Goal: Feedback & Contribution: Leave review/rating

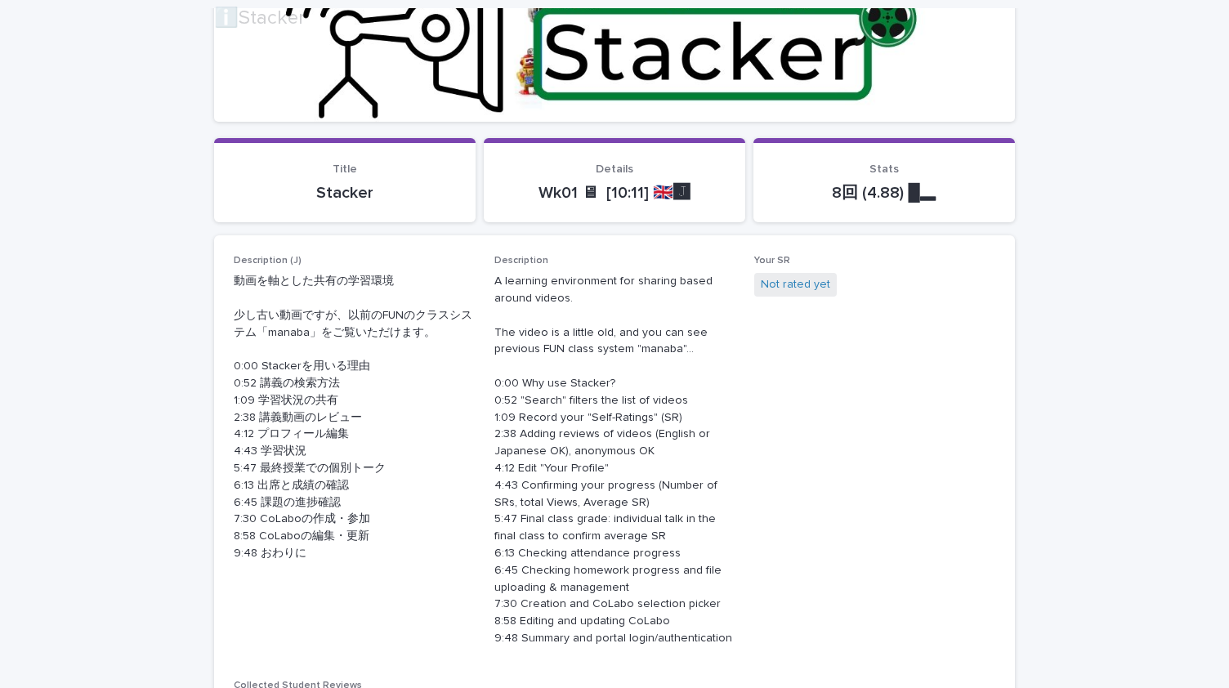
scroll to position [256, 0]
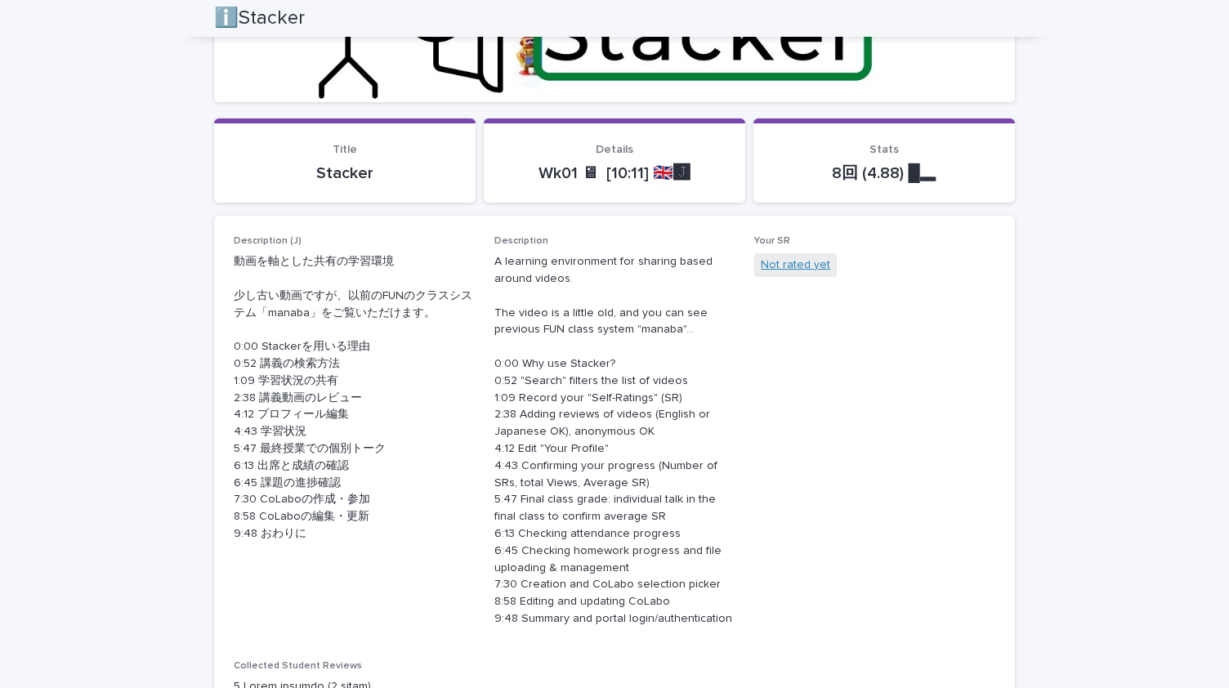
click at [788, 262] on link "Not rated yet" at bounding box center [795, 265] width 69 height 17
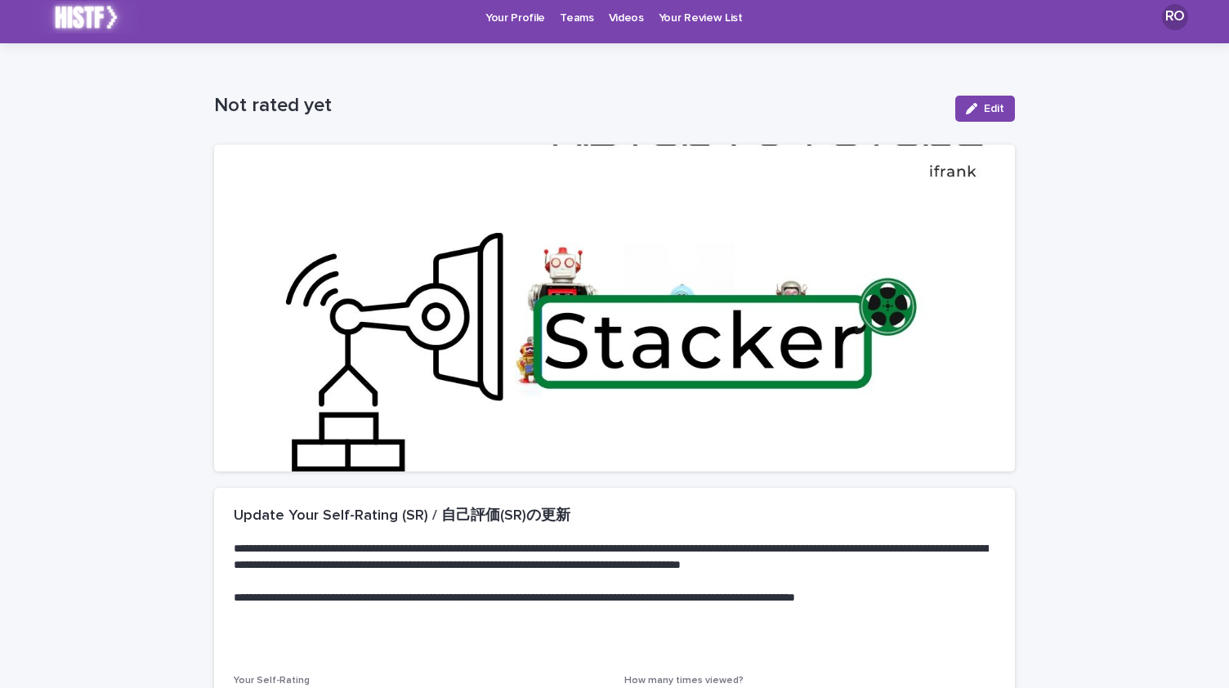
scroll to position [5, 0]
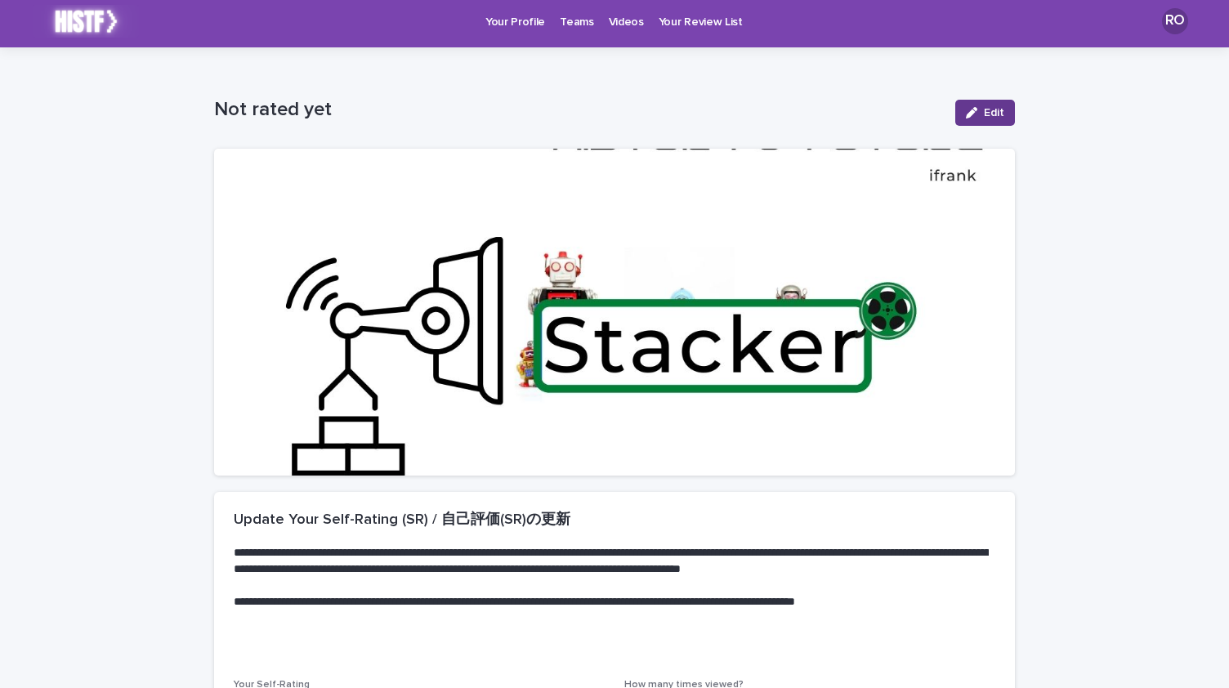
click at [976, 123] on button "Edit" at bounding box center [985, 113] width 60 height 26
click at [976, 123] on button "Save" at bounding box center [980, 113] width 69 height 26
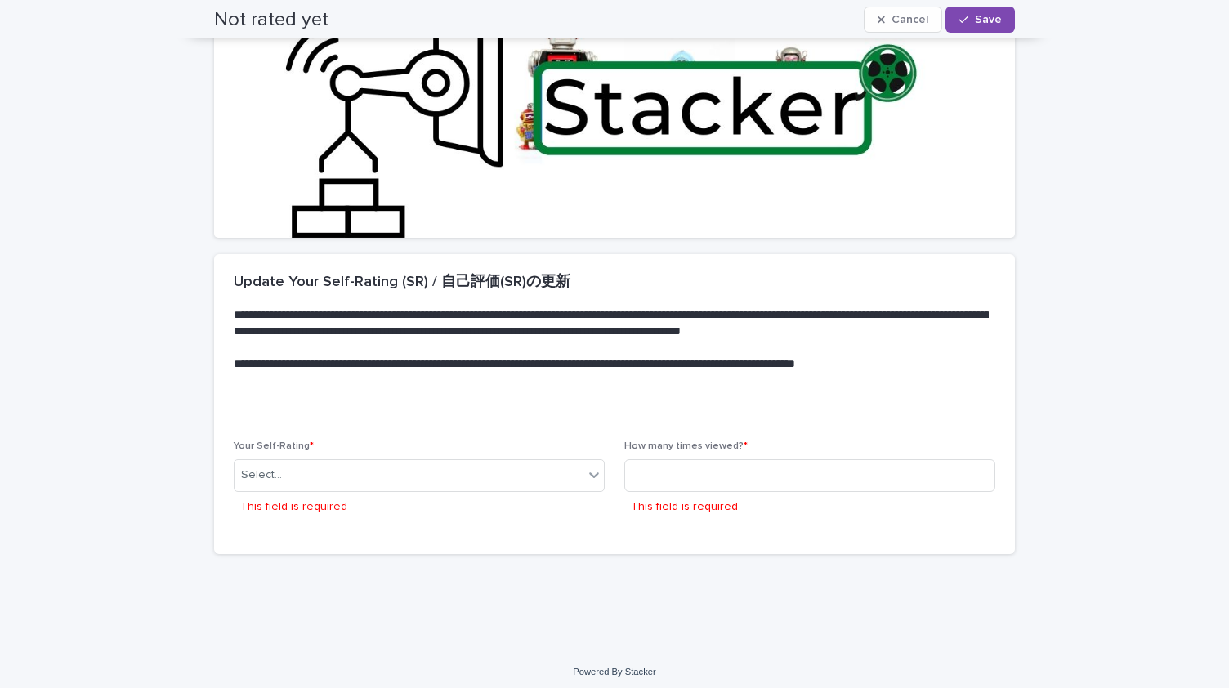
scroll to position [257, 0]
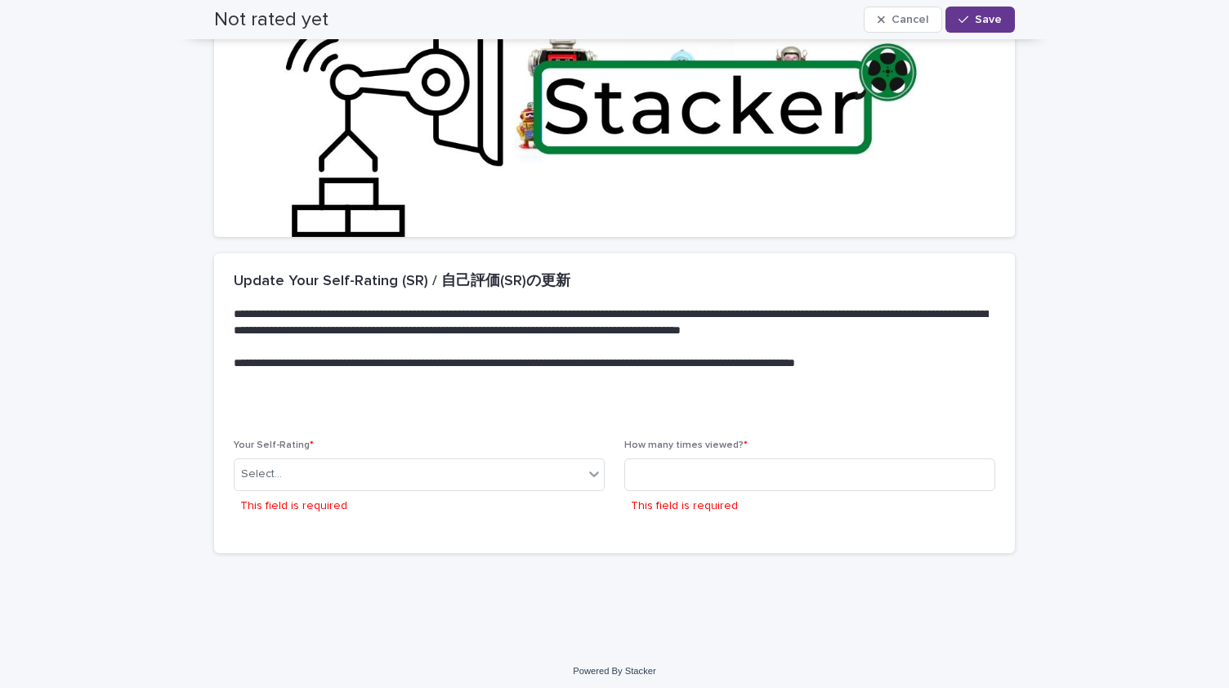
click at [979, 16] on span "Save" at bounding box center [988, 19] width 27 height 11
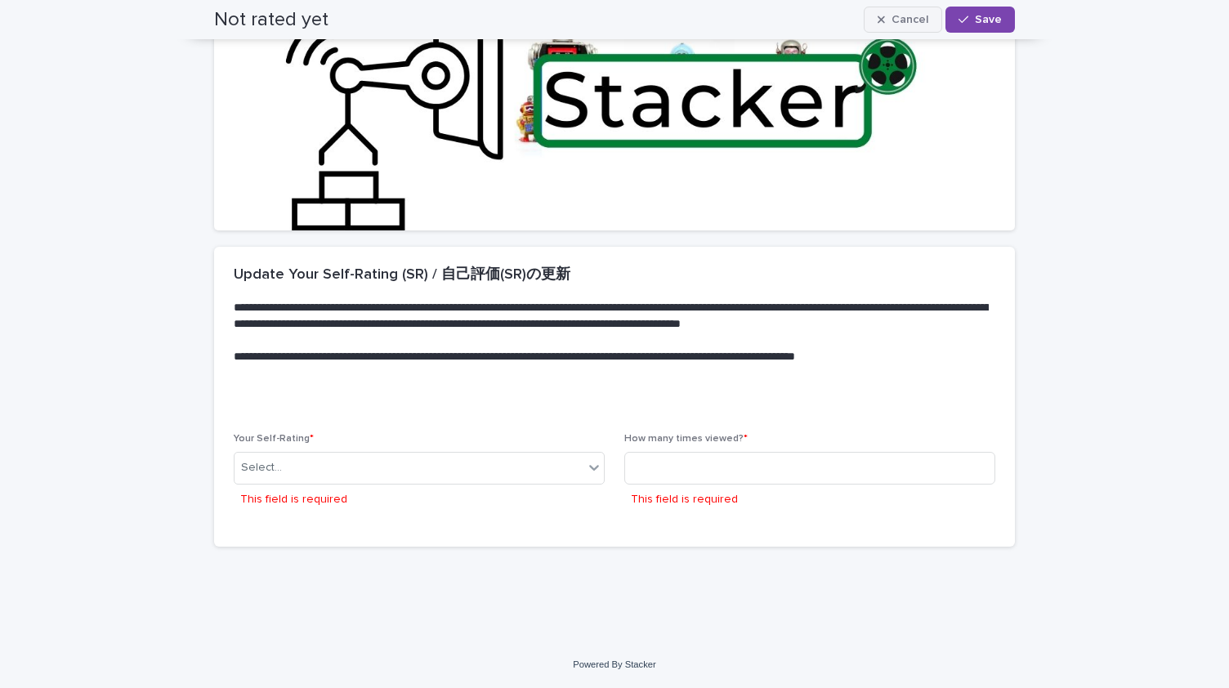
click at [887, 7] on button "Cancel" at bounding box center [903, 20] width 78 height 26
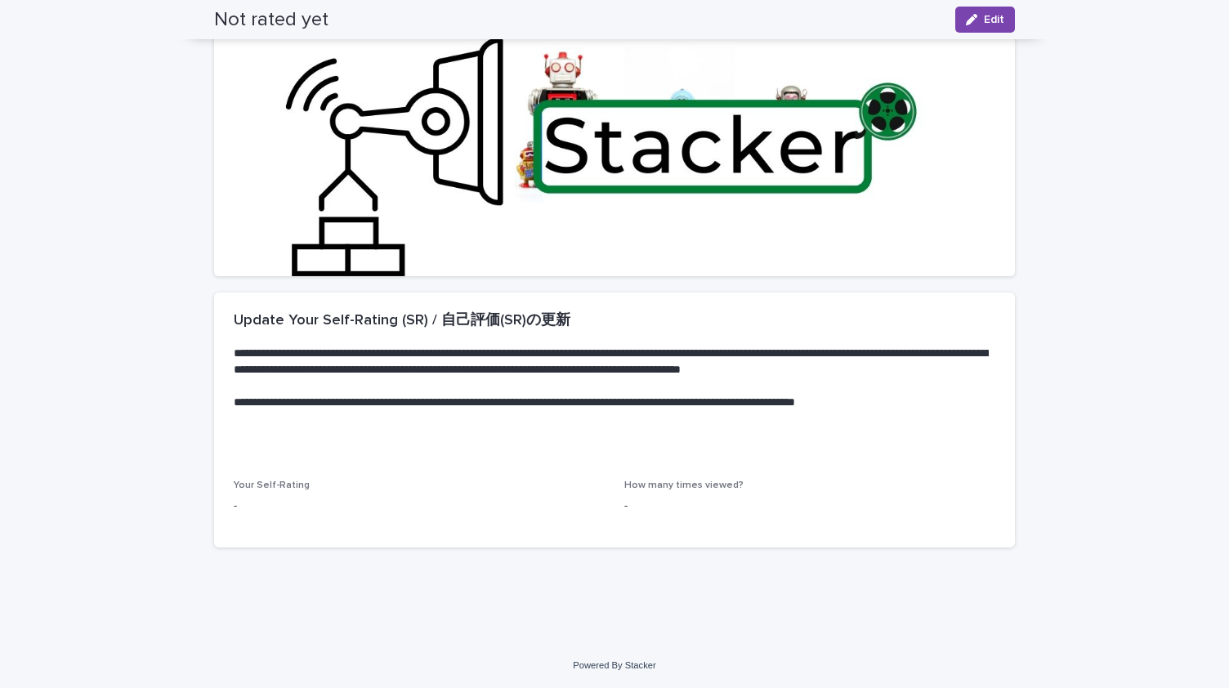
scroll to position [204, 0]
click at [972, 44] on div at bounding box center [614, 112] width 801 height 327
click at [972, 21] on icon "button" at bounding box center [971, 19] width 11 height 11
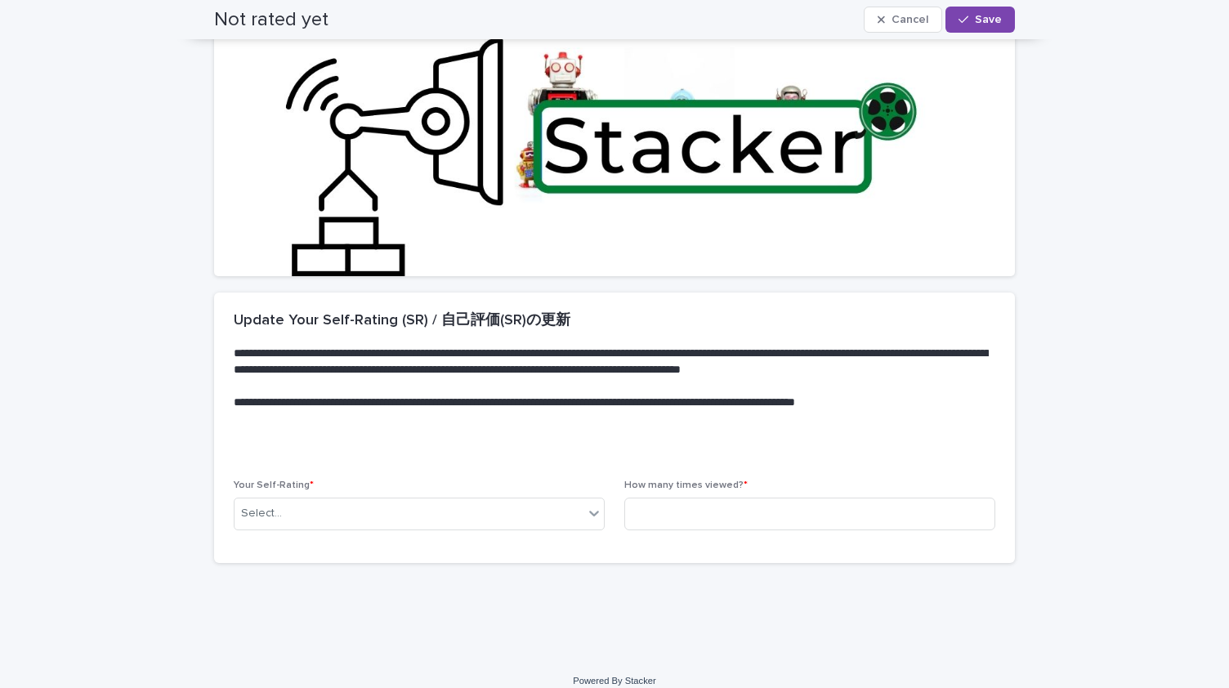
scroll to position [212, 0]
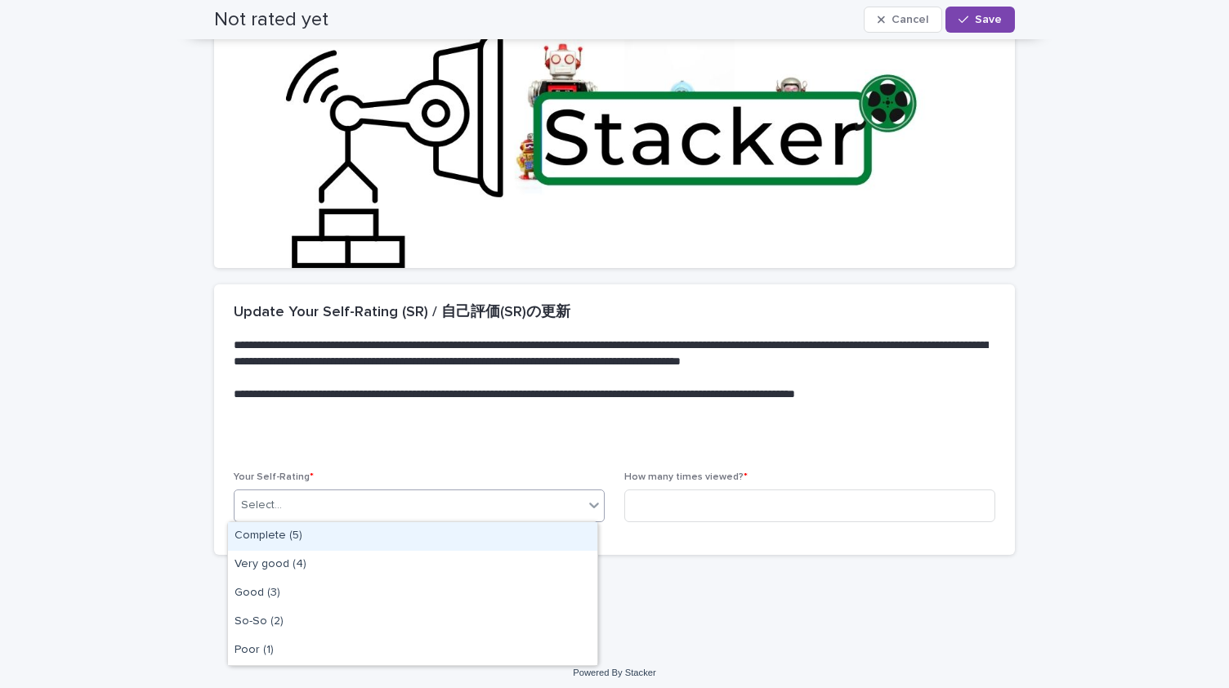
click at [327, 504] on div "Select..." at bounding box center [409, 505] width 349 height 27
click at [338, 541] on div "Complete (5)" at bounding box center [412, 536] width 369 height 29
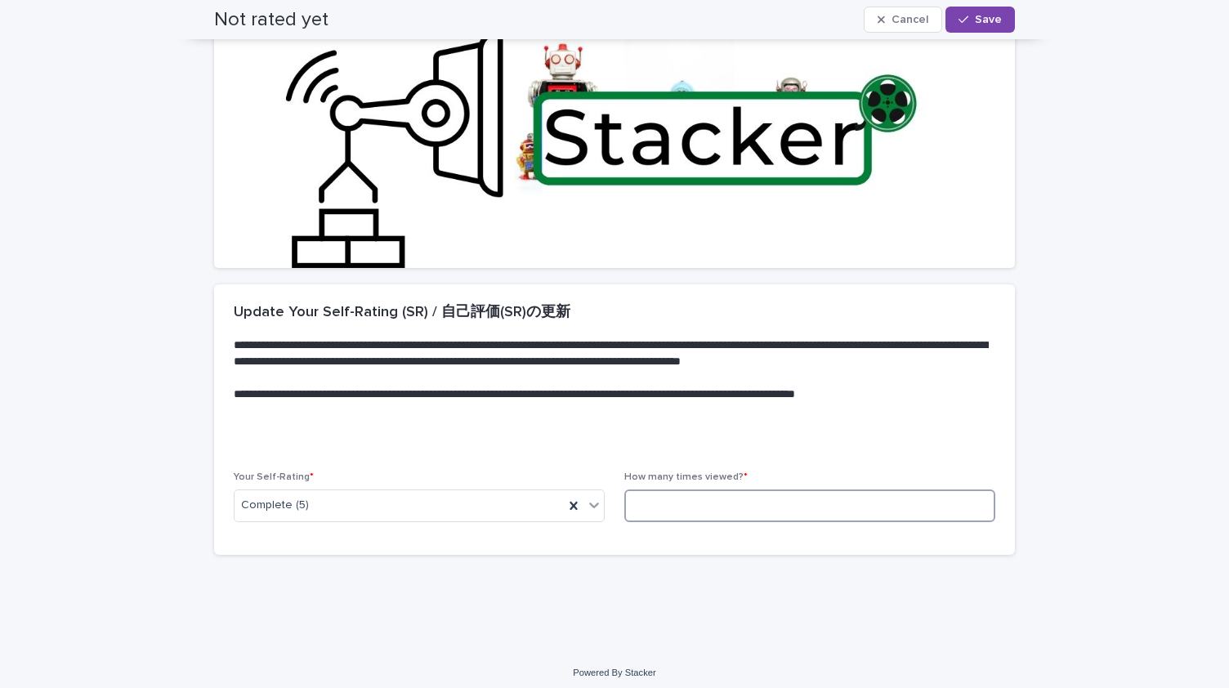
click at [646, 511] on input at bounding box center [809, 506] width 371 height 33
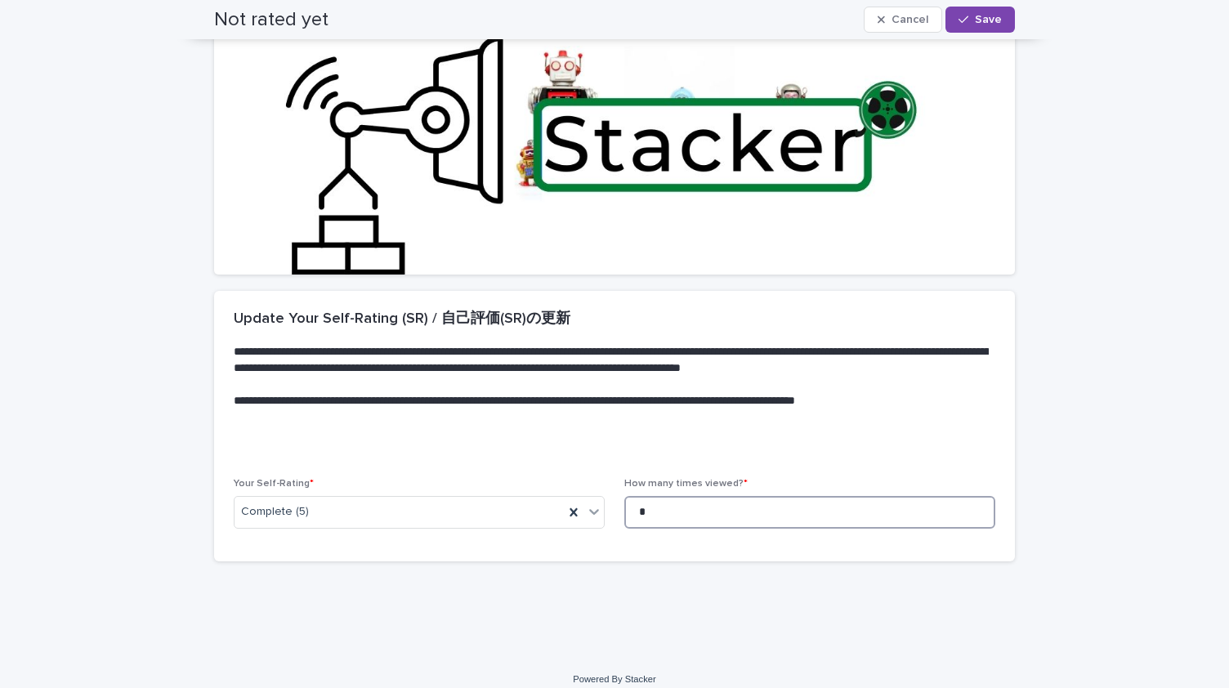
scroll to position [108, 0]
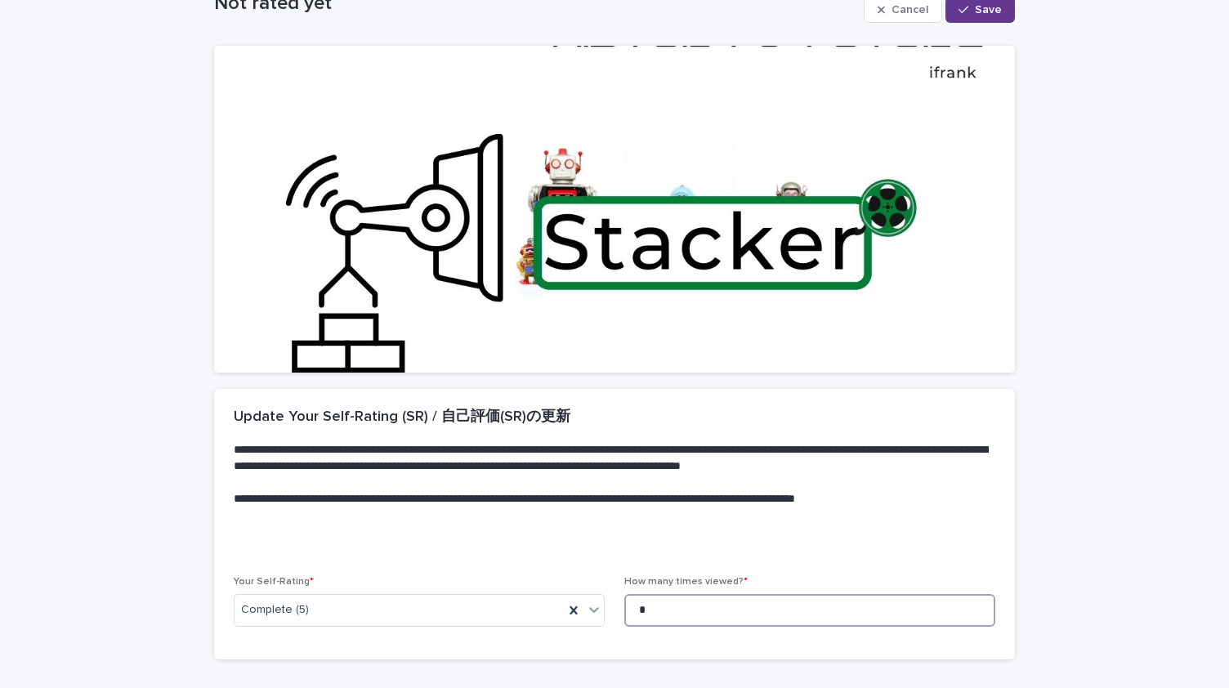
type input "*"
click at [991, 19] on button "Save" at bounding box center [980, 10] width 69 height 26
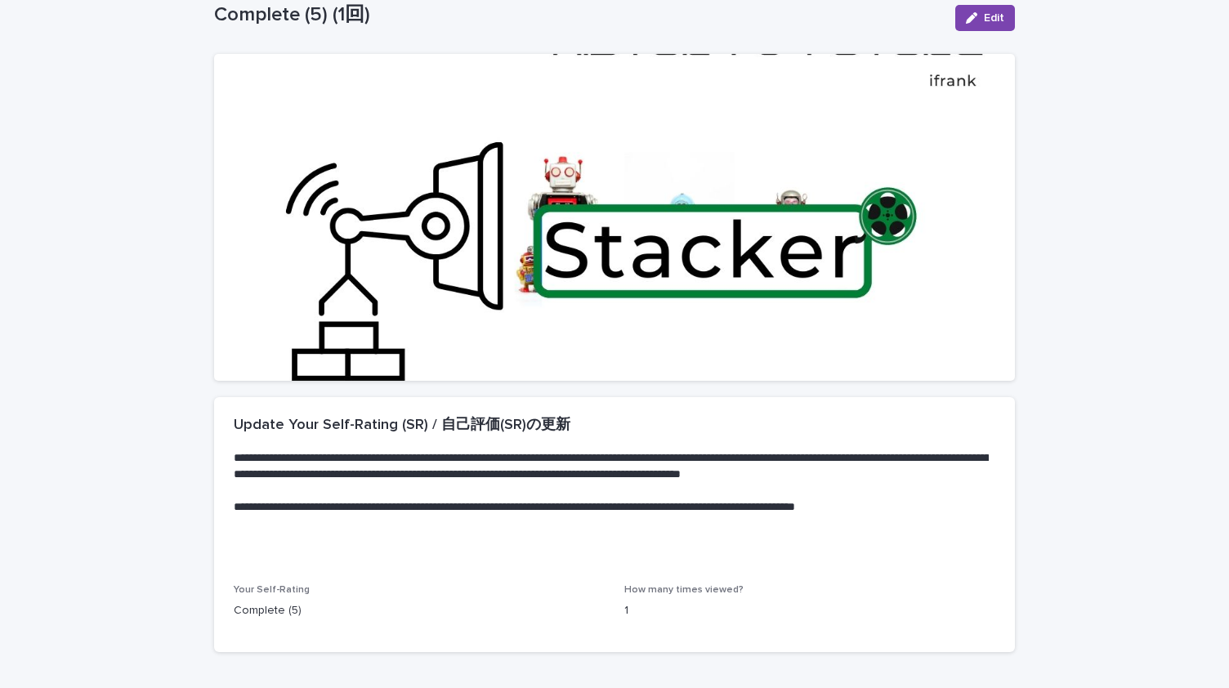
scroll to position [0, 0]
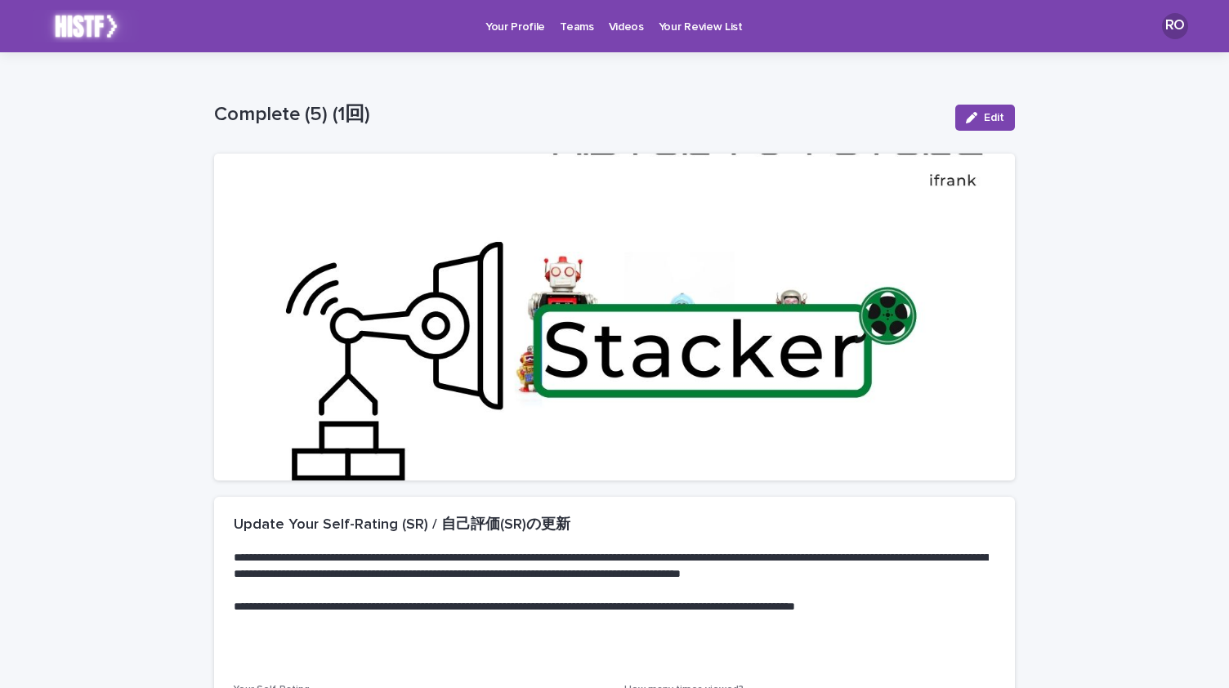
click at [623, 33] on p "Videos" at bounding box center [626, 17] width 35 height 34
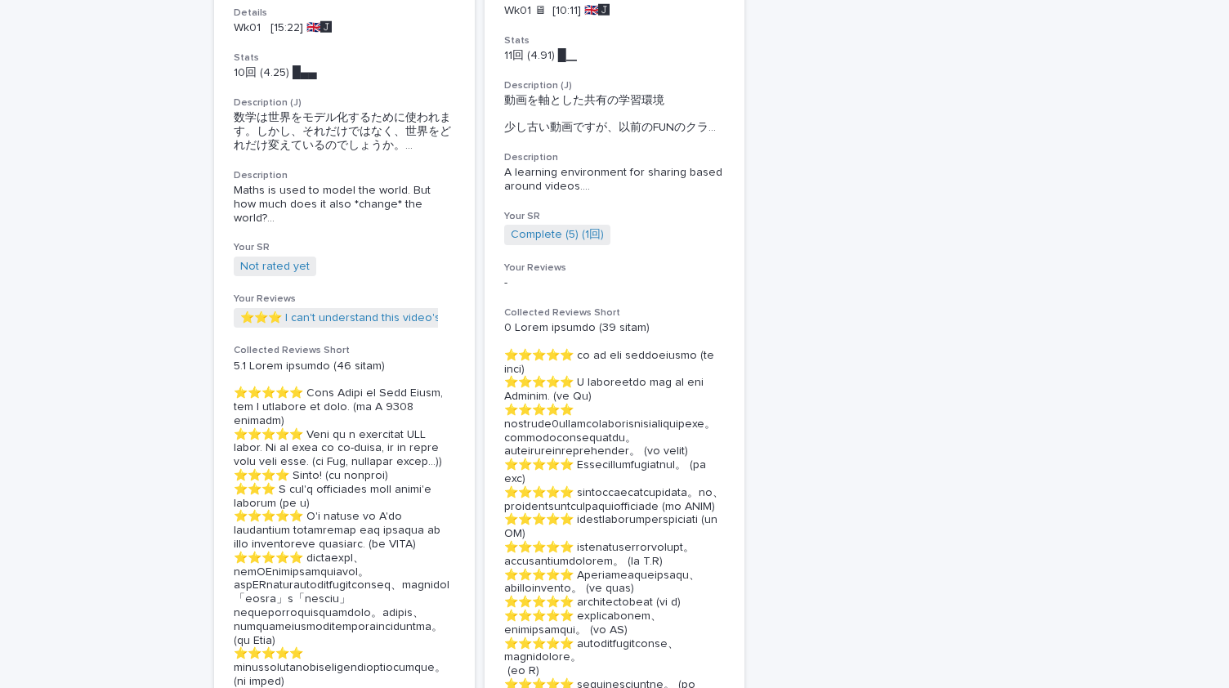
scroll to position [344, 0]
click at [271, 269] on link "Not rated yet" at bounding box center [274, 265] width 69 height 14
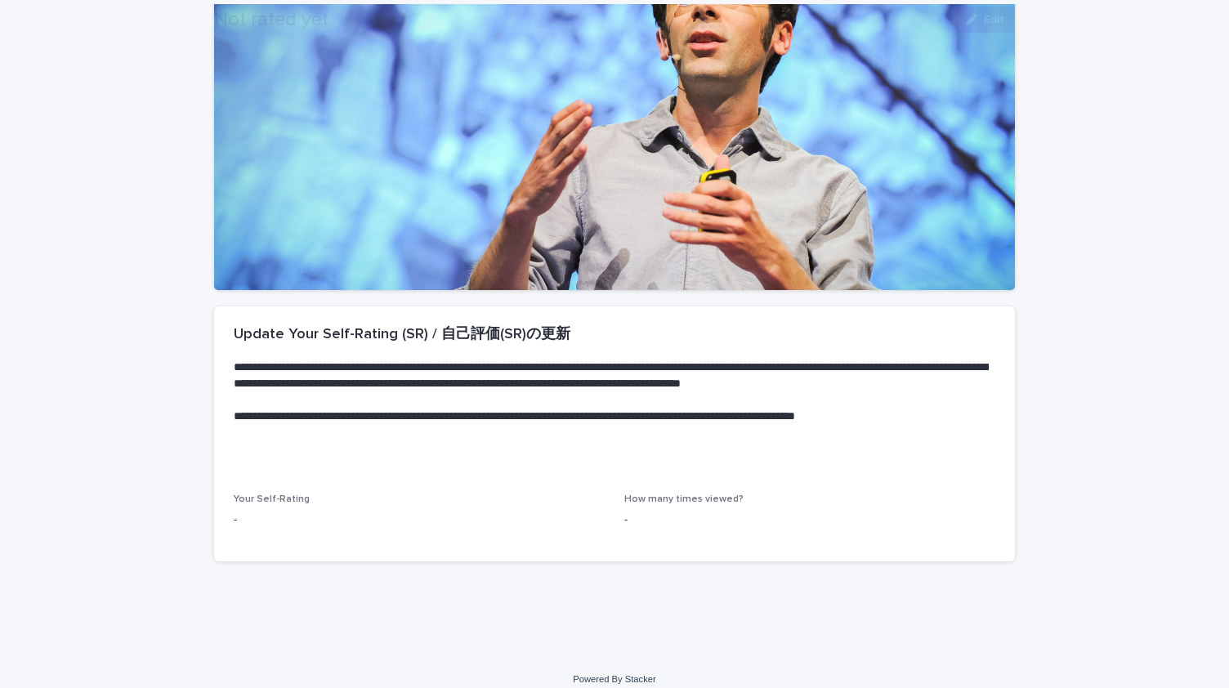
scroll to position [204, 0]
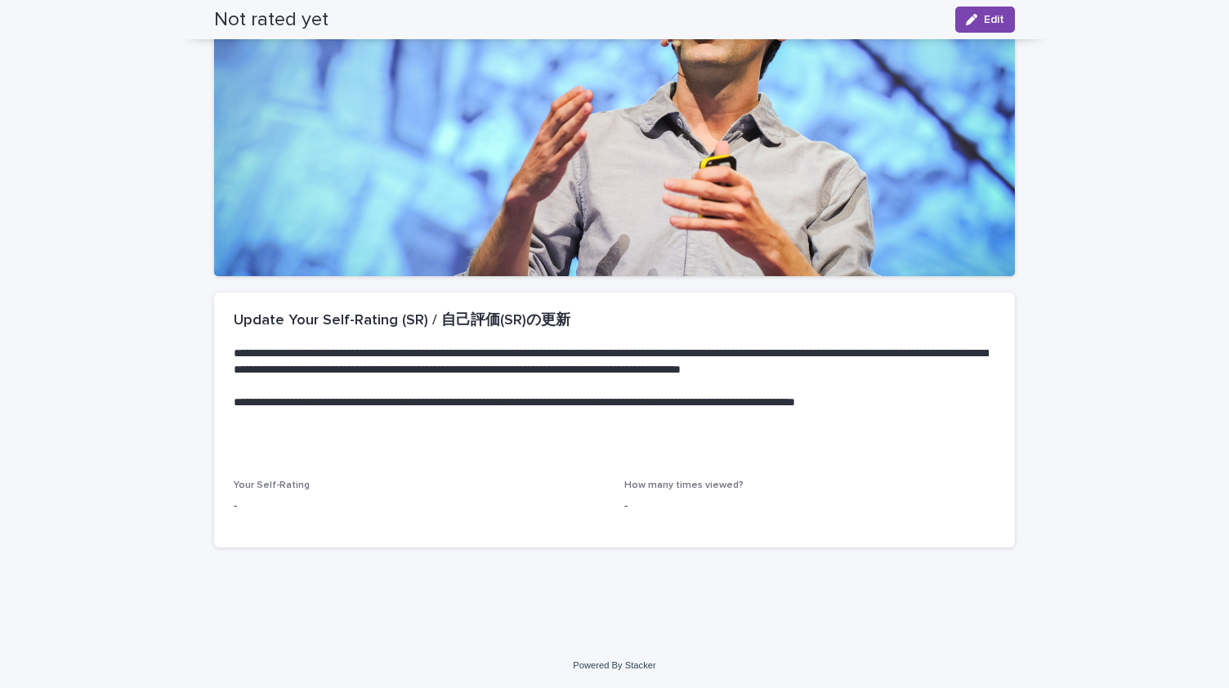
click at [986, 35] on div "Not rated yet Edit" at bounding box center [614, 19] width 801 height 39
click at [980, 25] on button "Edit" at bounding box center [985, 20] width 60 height 26
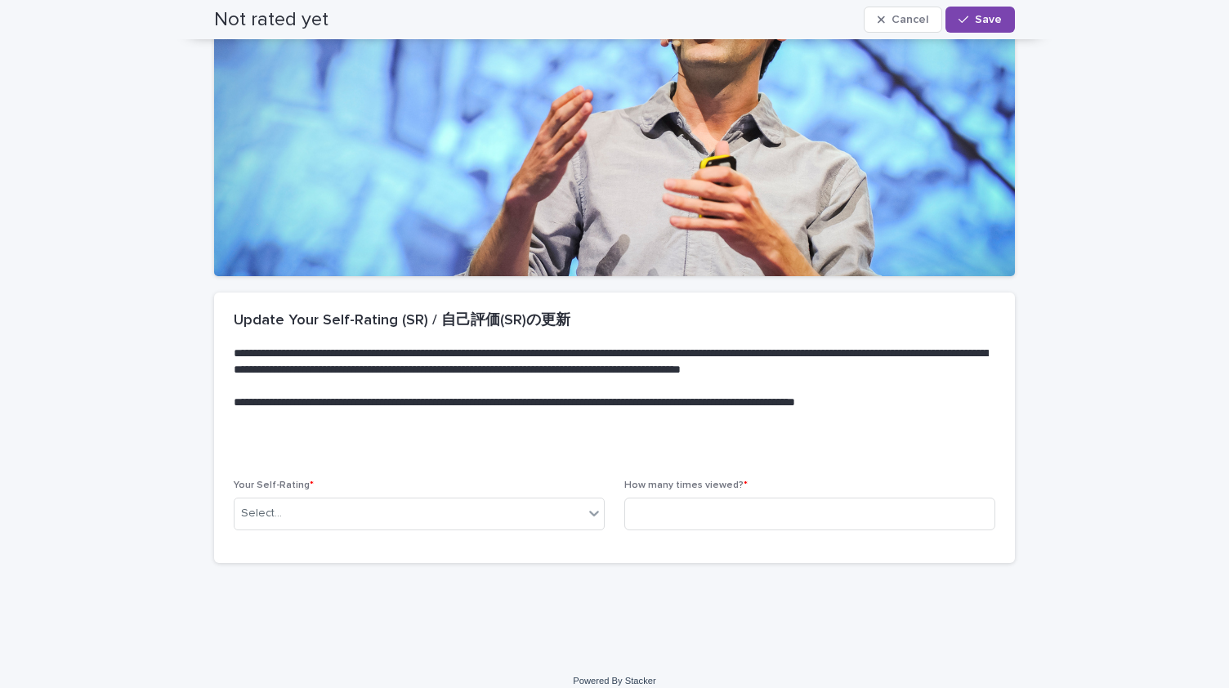
scroll to position [212, 0]
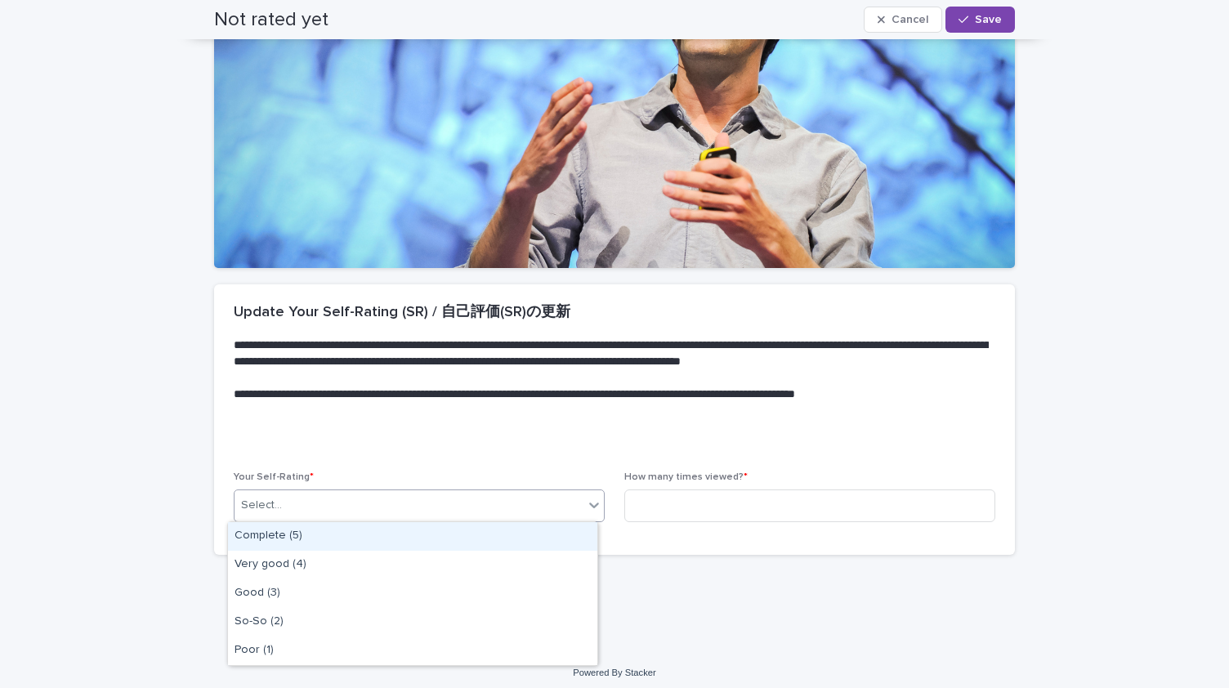
click at [297, 504] on div "Select..." at bounding box center [409, 505] width 349 height 27
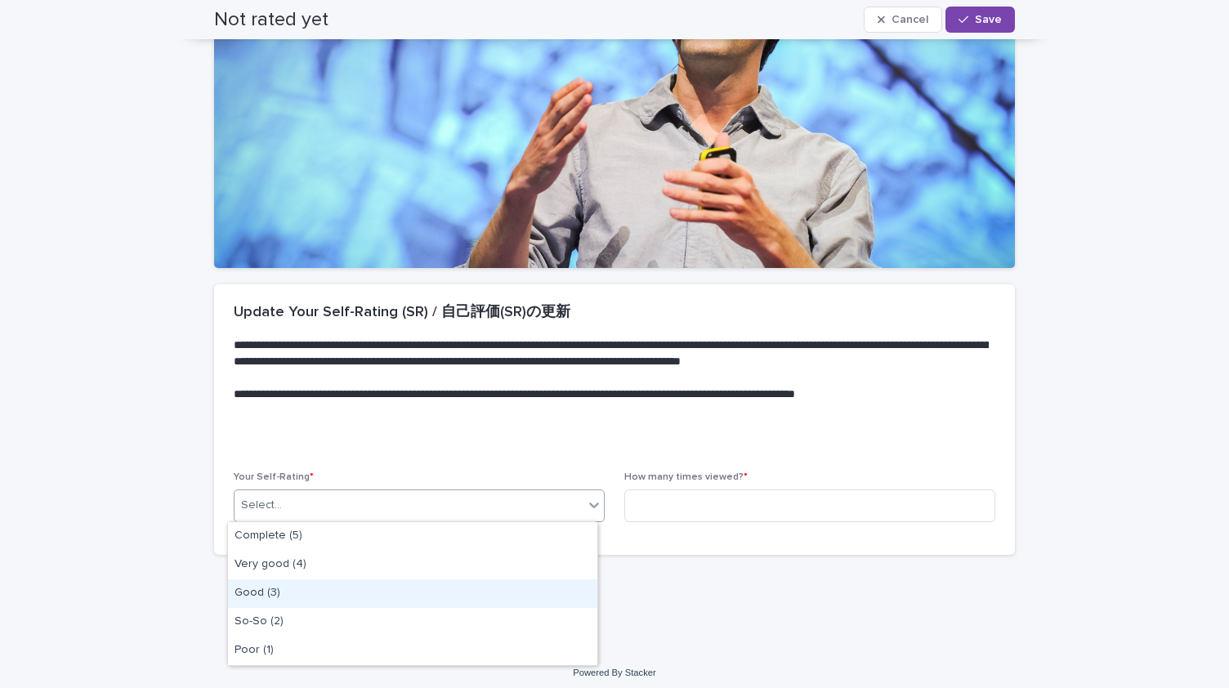
click at [309, 586] on div "Good (3)" at bounding box center [412, 593] width 369 height 29
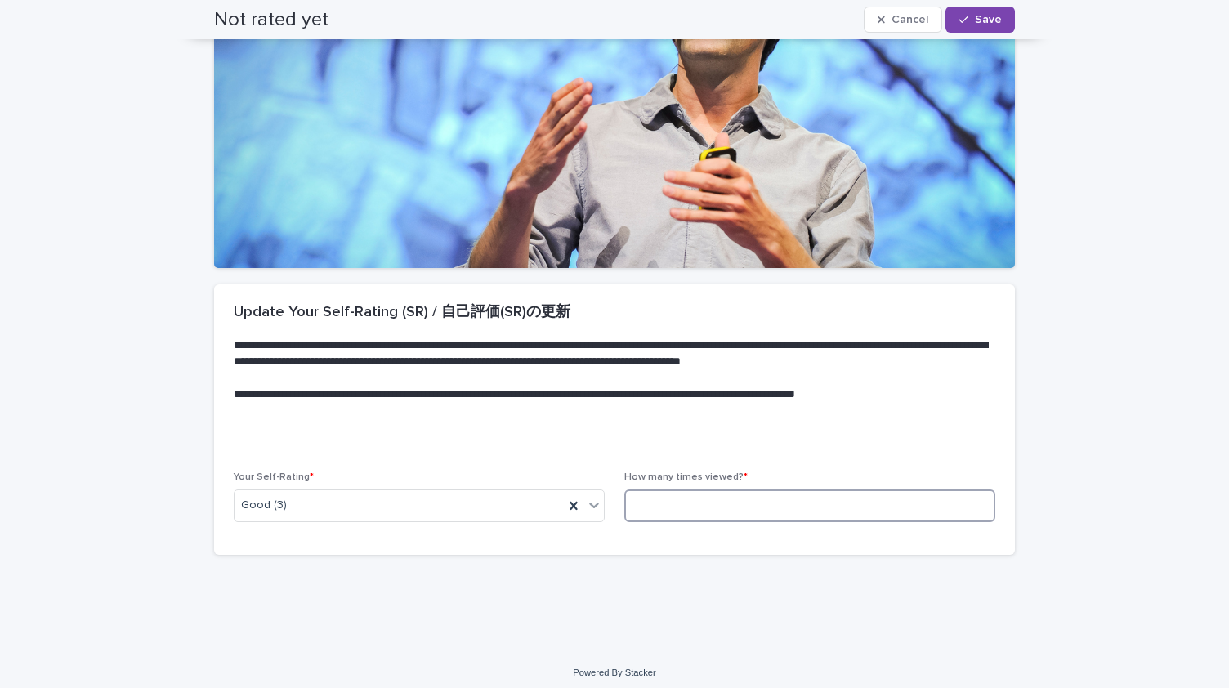
click at [682, 506] on input at bounding box center [809, 506] width 371 height 33
type input "*"
click at [974, 29] on button "Save" at bounding box center [980, 20] width 69 height 26
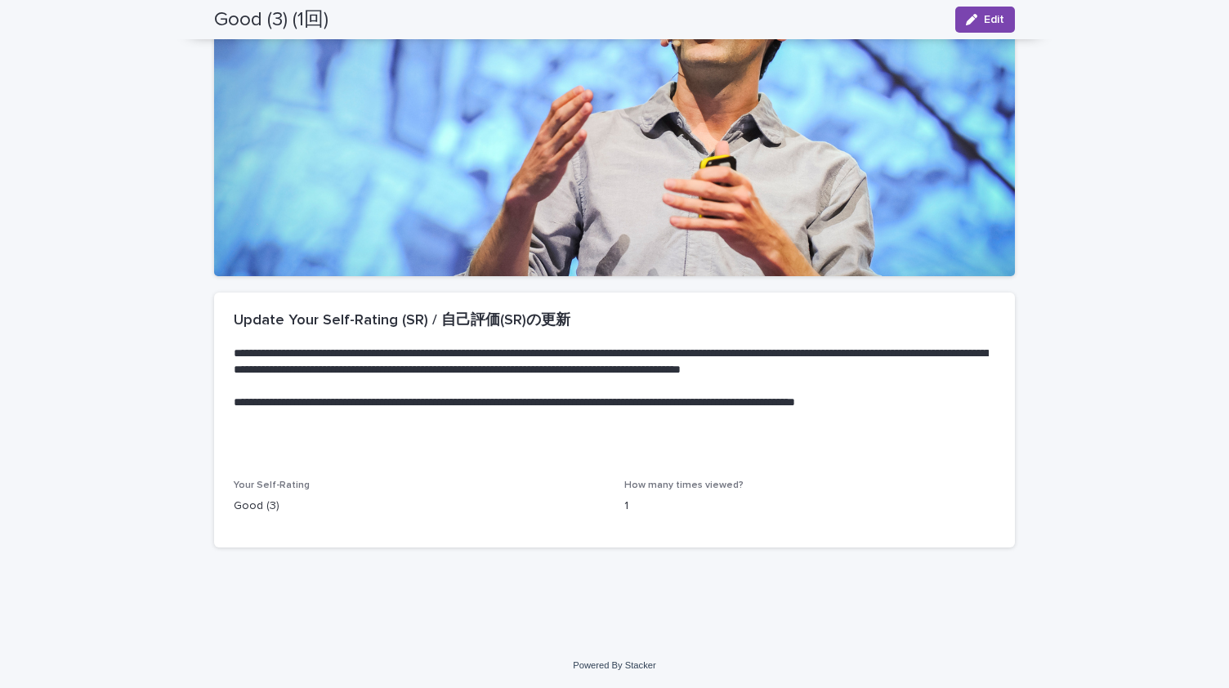
scroll to position [0, 0]
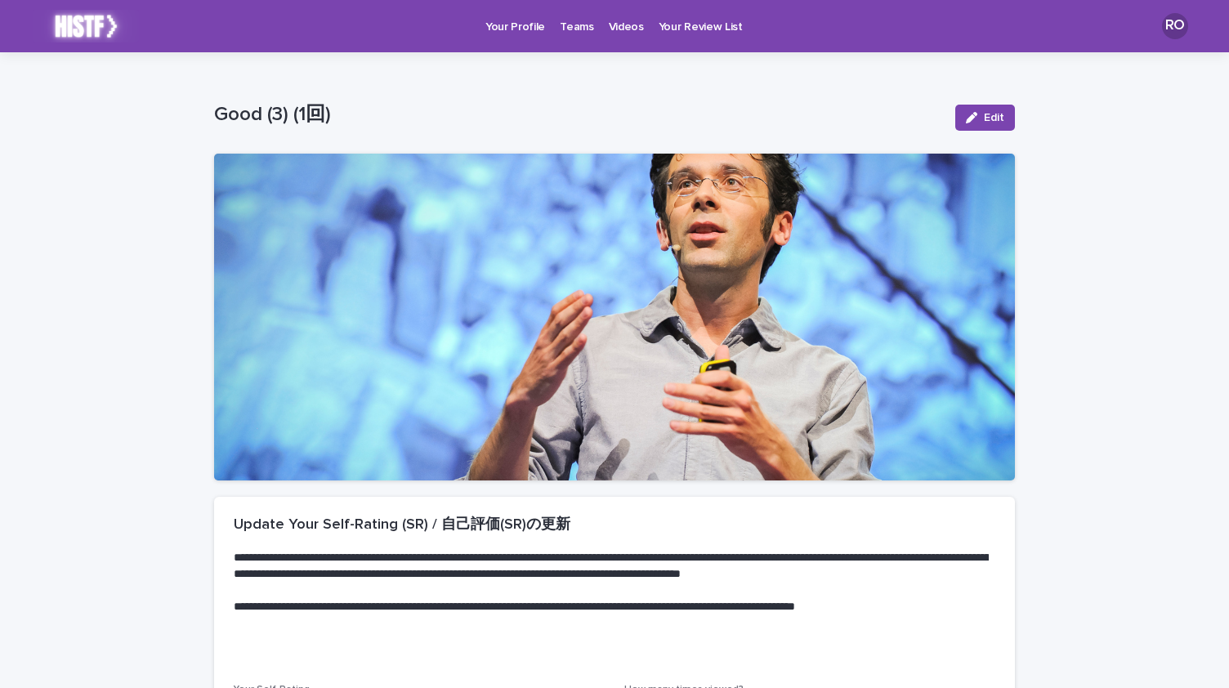
click at [609, 20] on p "Videos" at bounding box center [626, 17] width 35 height 34
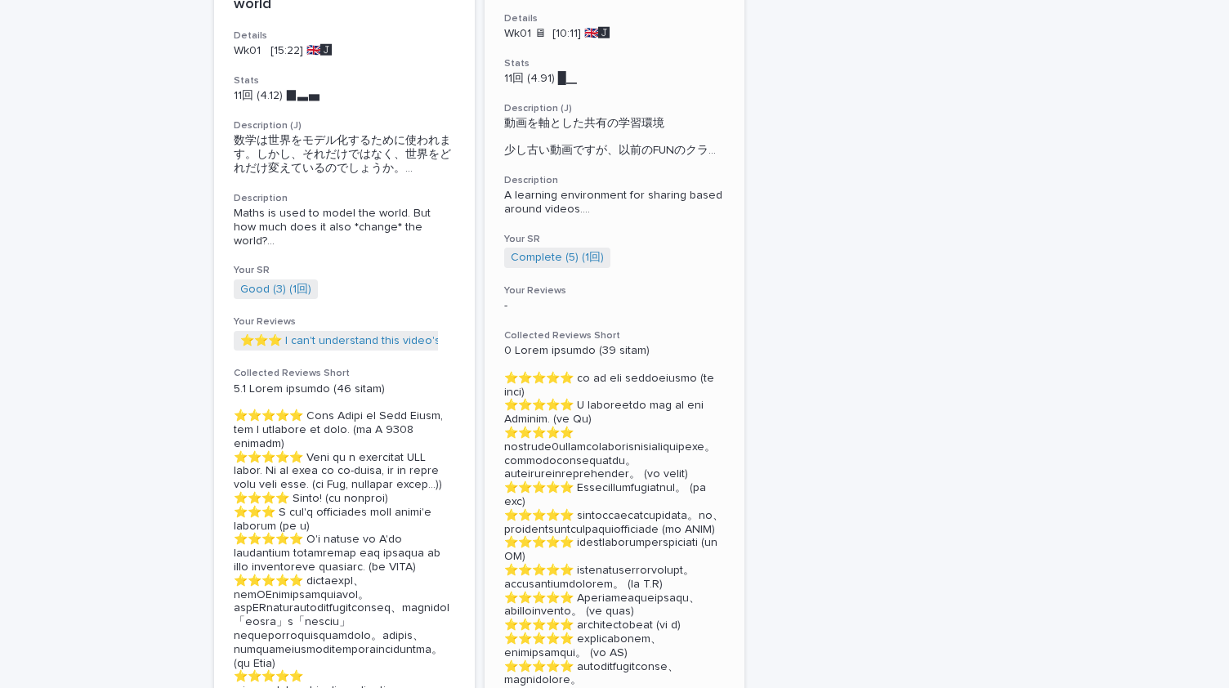
scroll to position [163, 0]
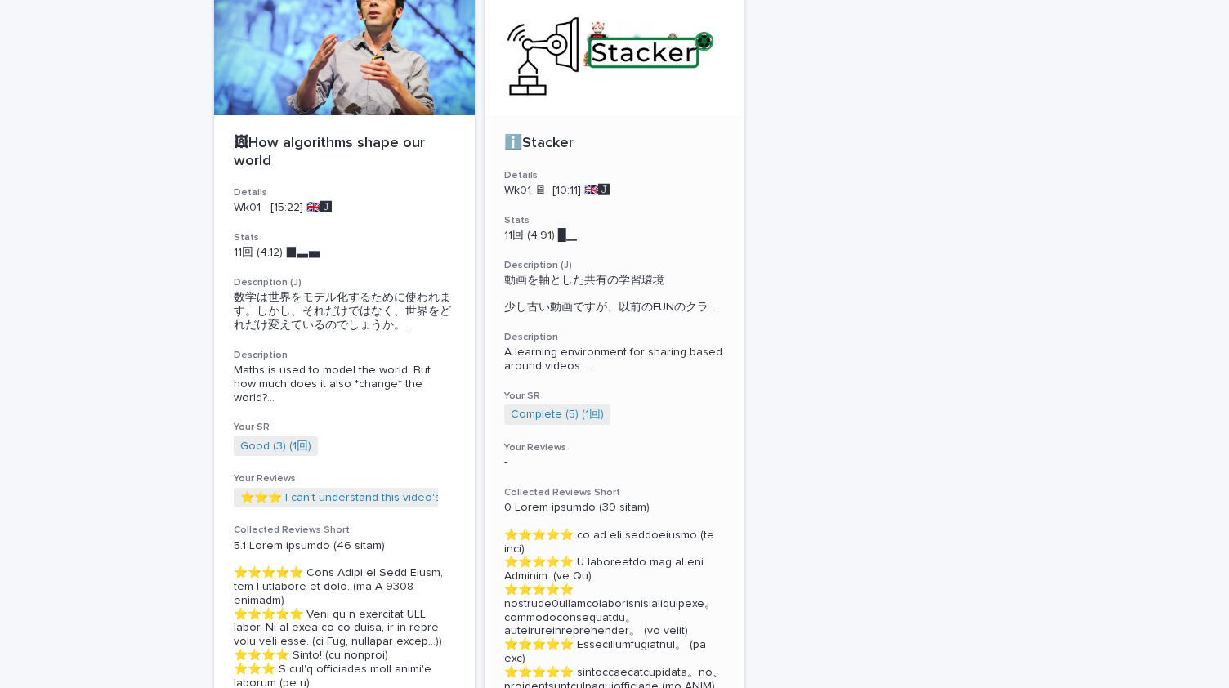
click at [571, 298] on span "動画を軸とした共有の学習環境 少し古い動画ですが、以前のFUNのクラ ..." at bounding box center [614, 294] width 221 height 41
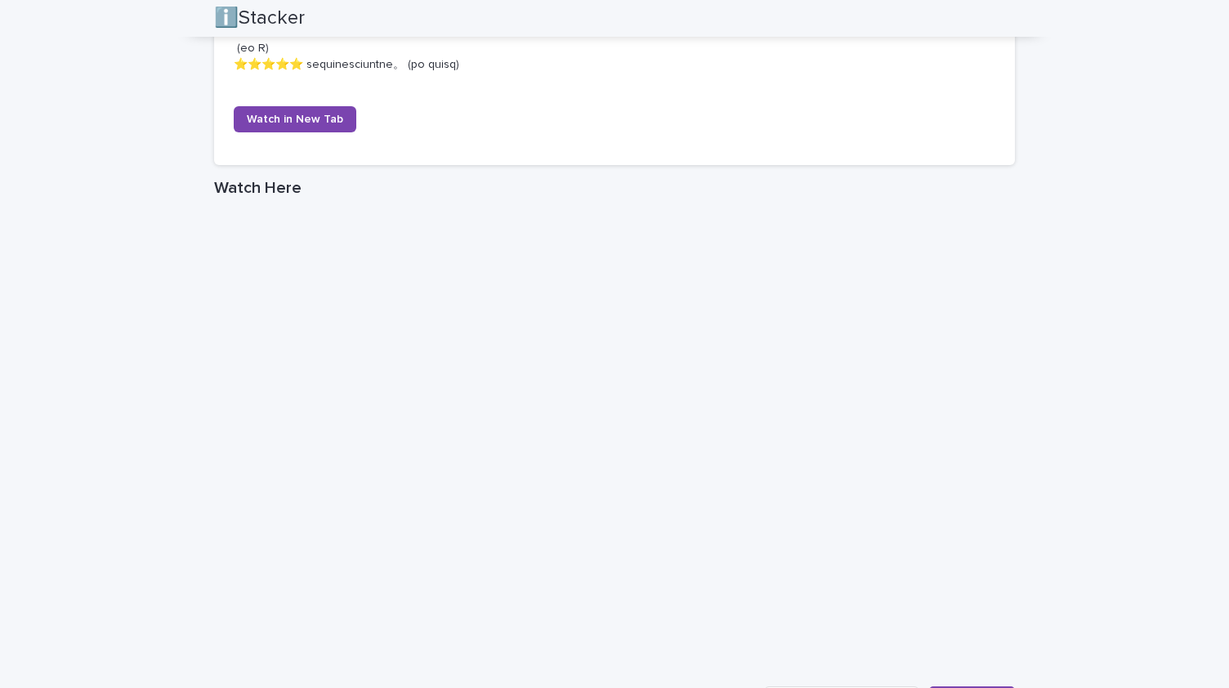
scroll to position [1296, 0]
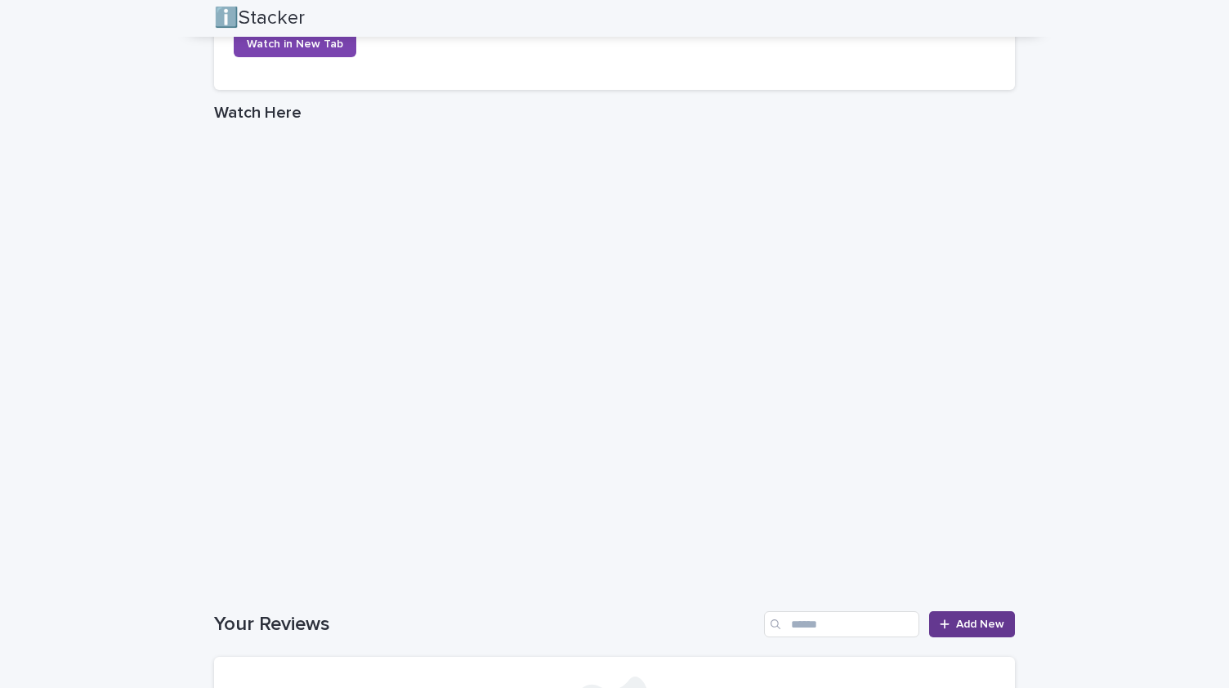
click at [997, 630] on span "Add New" at bounding box center [980, 624] width 48 height 11
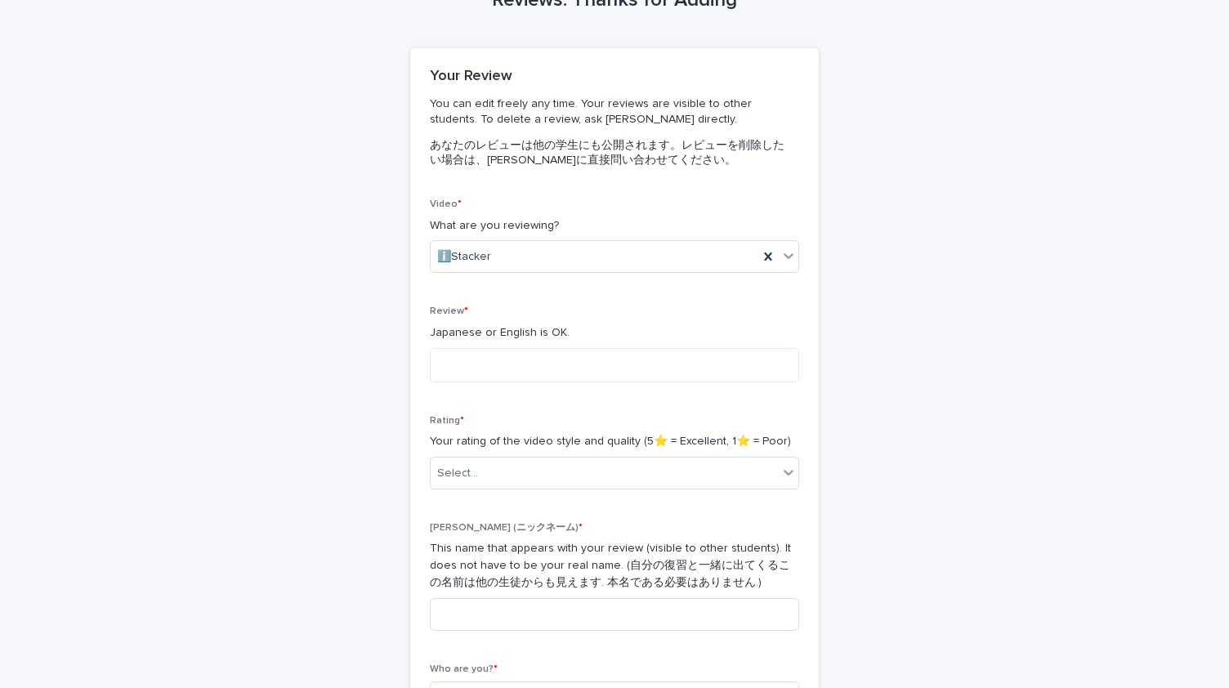
scroll to position [95, 0]
click at [530, 357] on textarea at bounding box center [614, 367] width 369 height 34
type textarea "*"
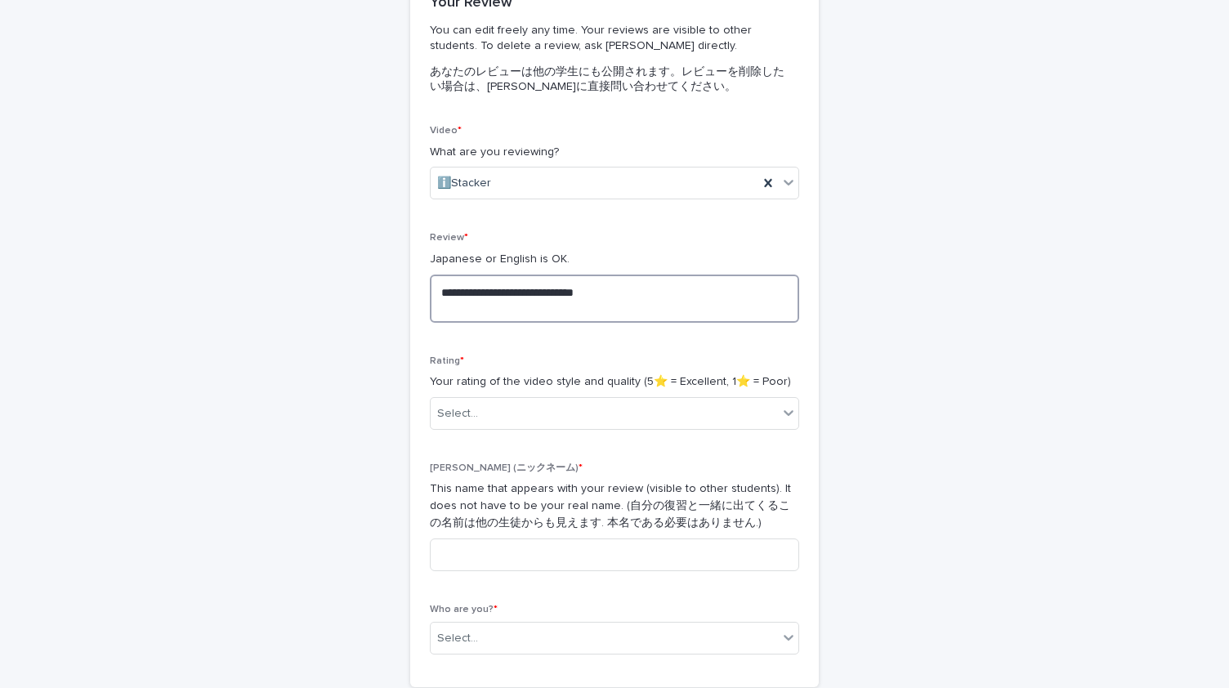
scroll to position [185, 0]
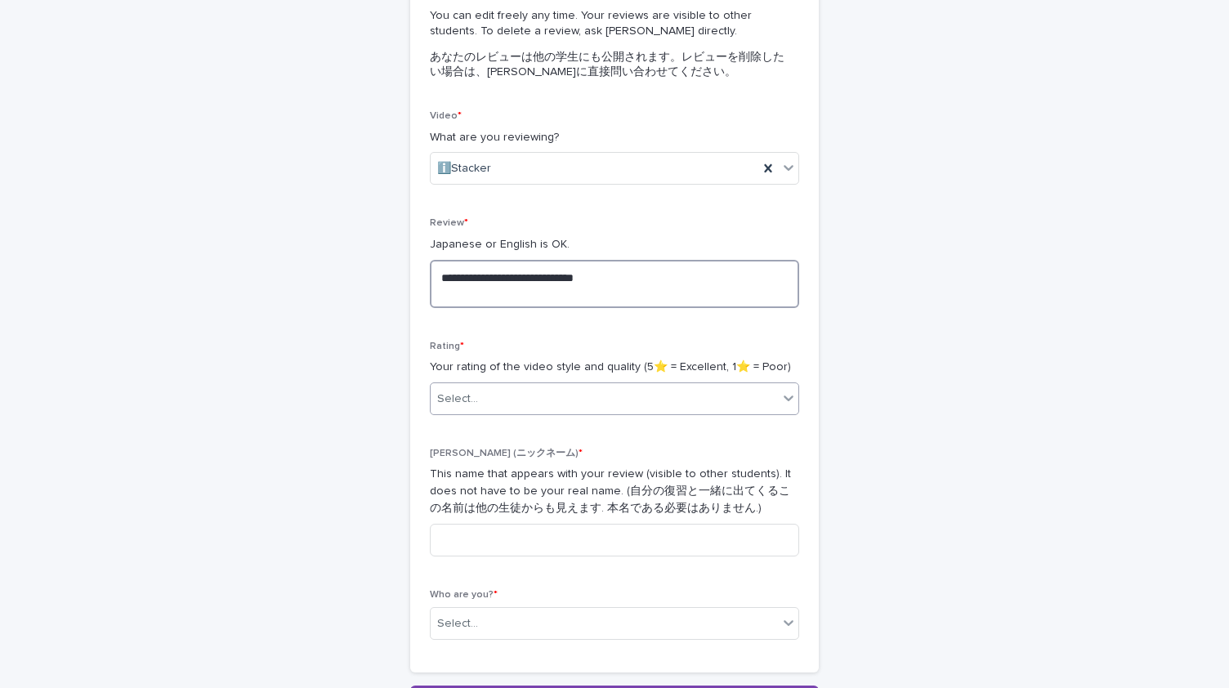
type textarea "**********"
click at [537, 391] on div "Select..." at bounding box center [604, 399] width 347 height 27
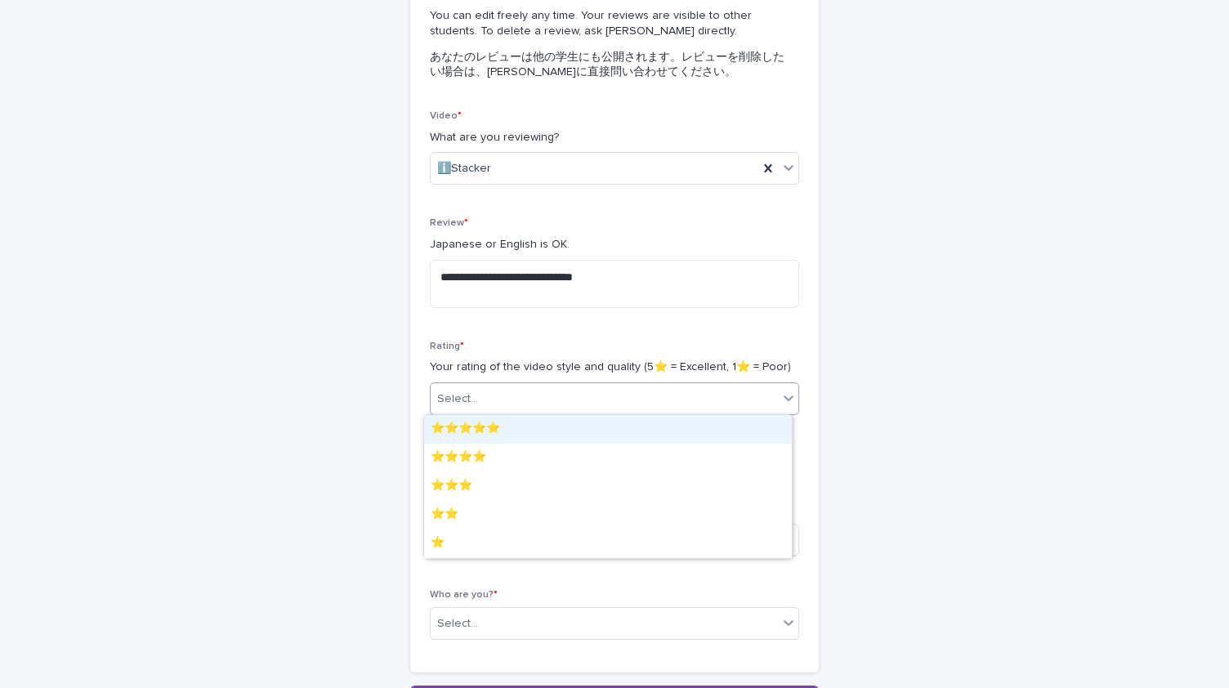
click at [517, 434] on div "⭐️⭐️⭐️⭐️⭐️" at bounding box center [608, 429] width 368 height 29
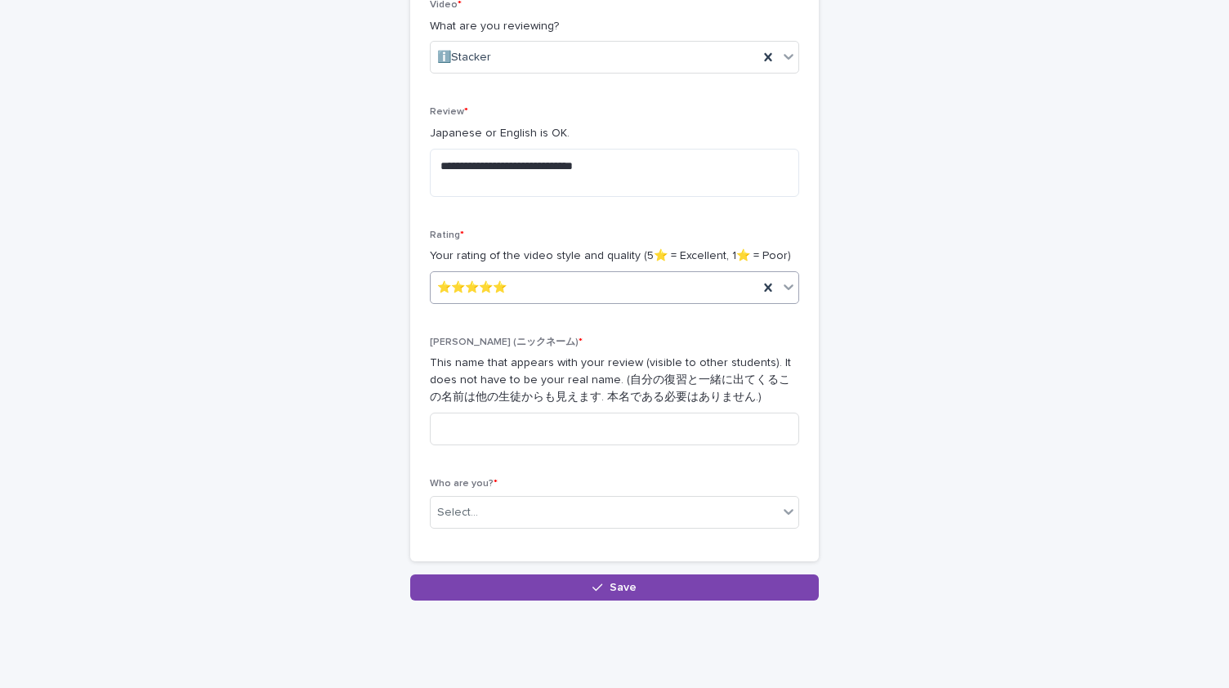
scroll to position [296, 0]
click at [516, 427] on input at bounding box center [614, 429] width 369 height 33
type input "*"
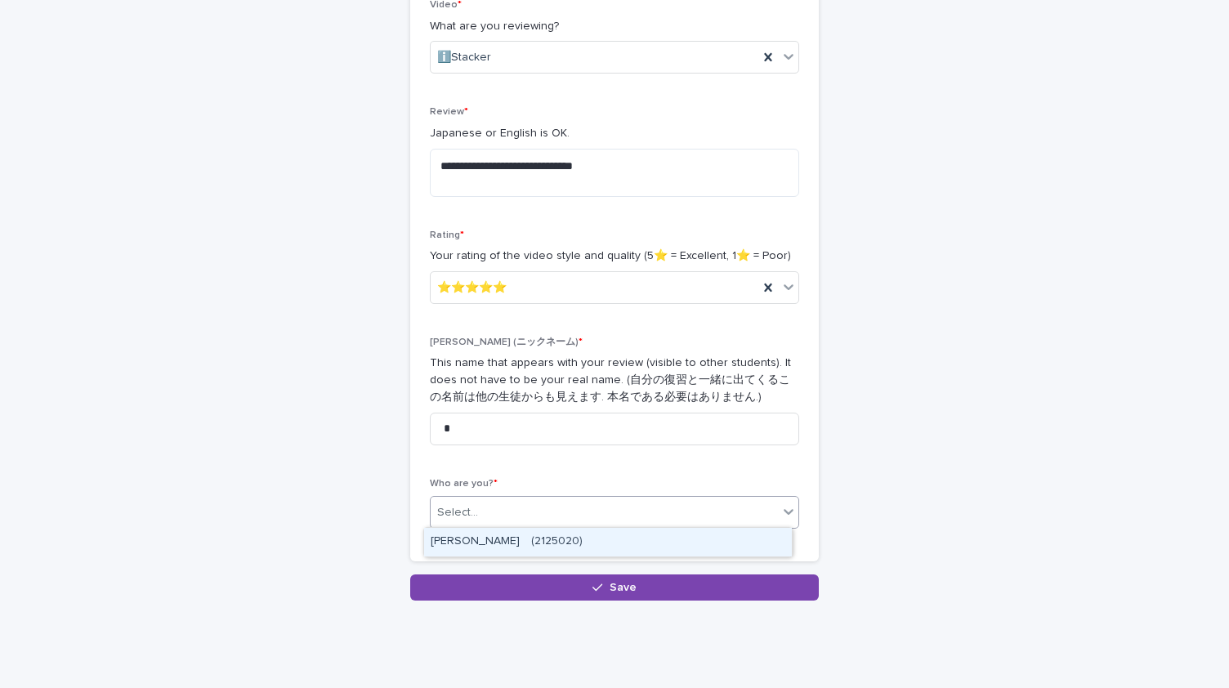
click at [514, 511] on div "Select..." at bounding box center [604, 512] width 347 height 27
click at [517, 534] on div "[PERSON_NAME]　(2125020)" at bounding box center [608, 542] width 368 height 29
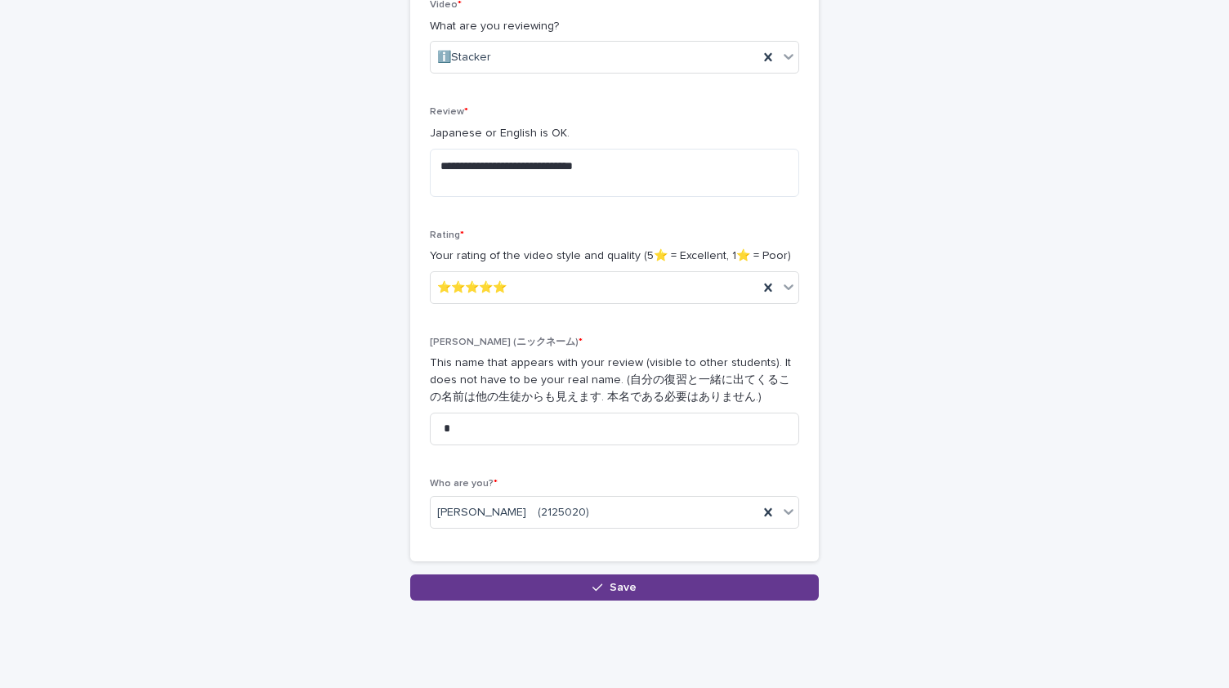
click at [546, 583] on button "Save" at bounding box center [614, 588] width 409 height 26
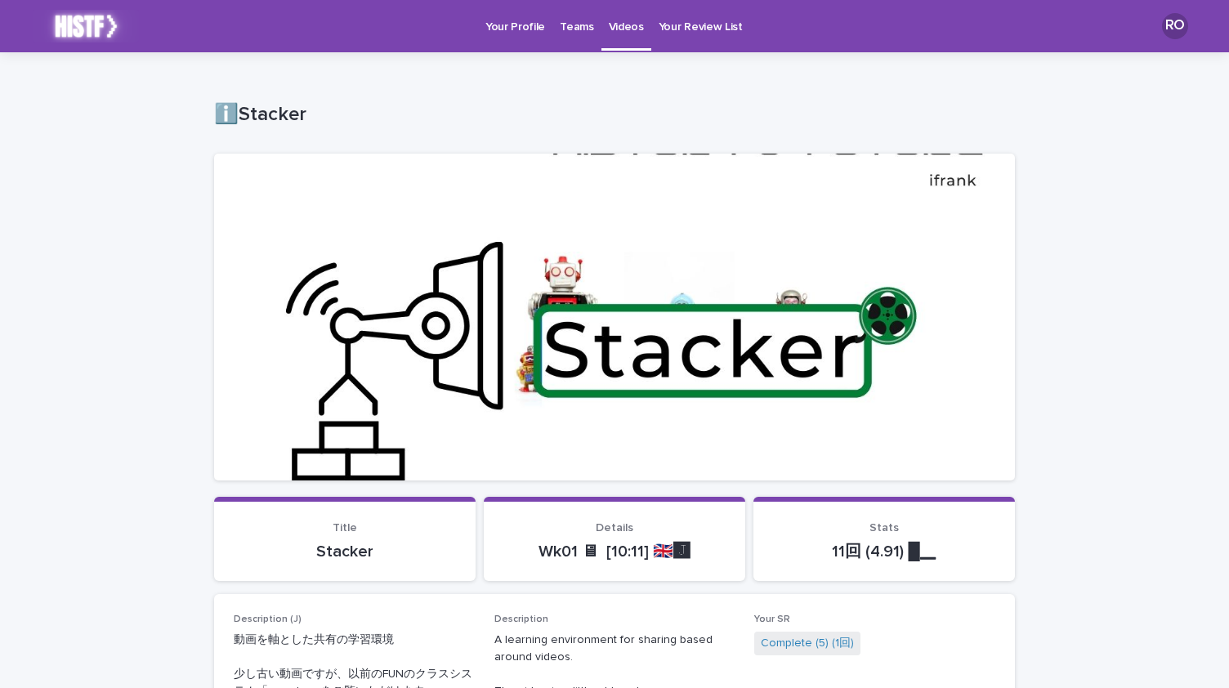
click at [621, 25] on p "Videos" at bounding box center [626, 17] width 35 height 34
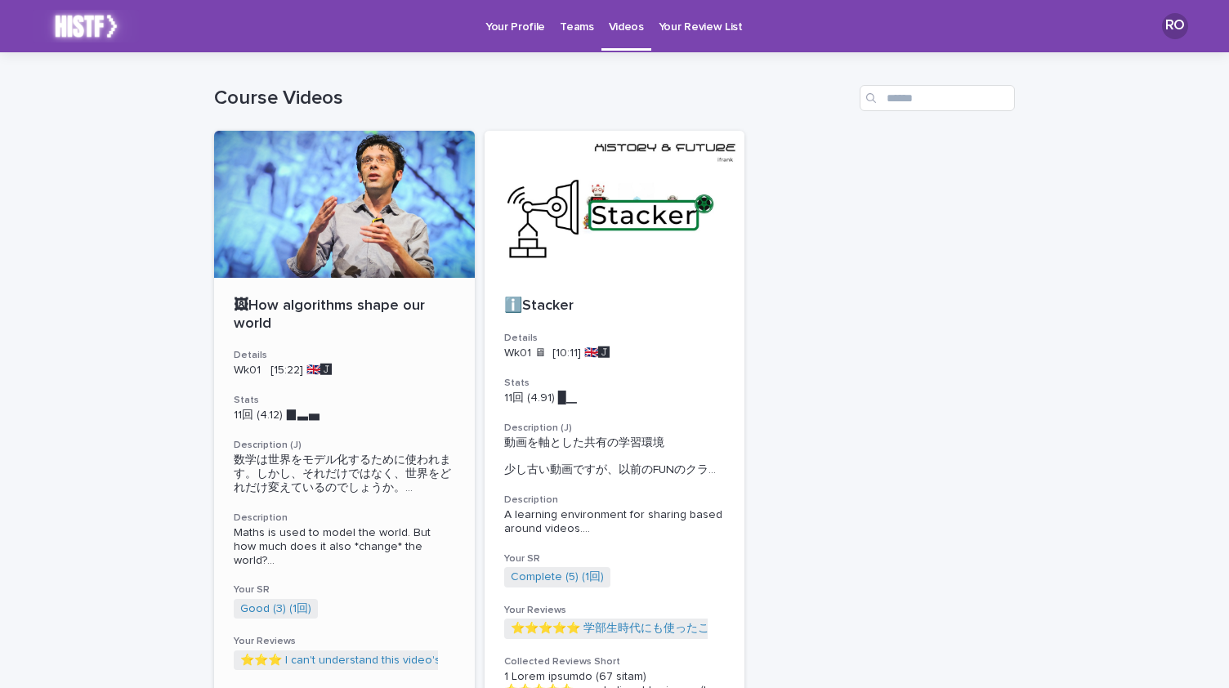
click at [386, 329] on p "🖼How algorithms shape our world" at bounding box center [344, 314] width 221 height 35
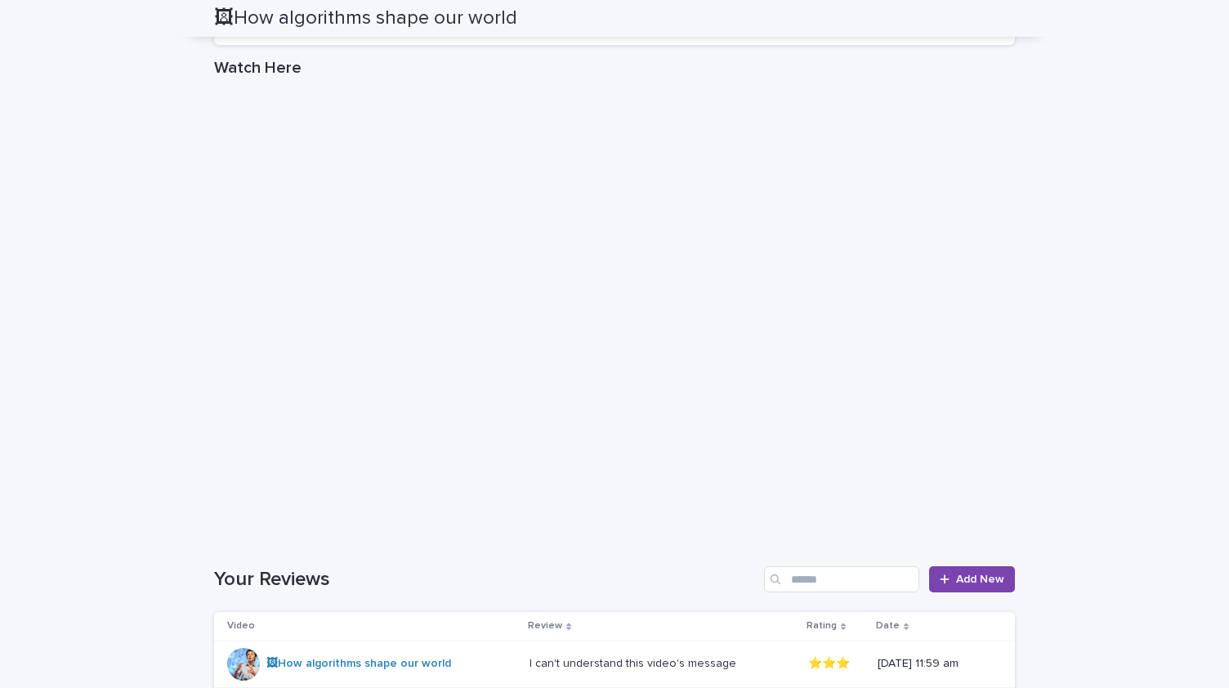
scroll to position [1343, 0]
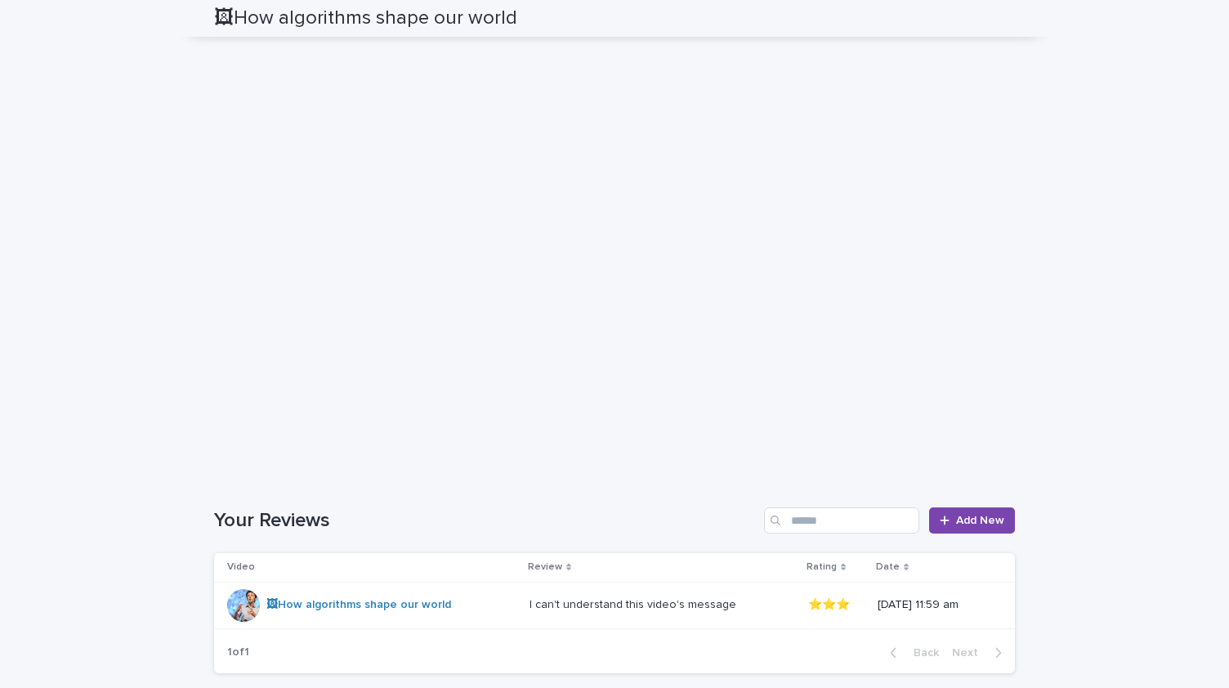
scroll to position [1424, 0]
